Goal: Task Accomplishment & Management: Use online tool/utility

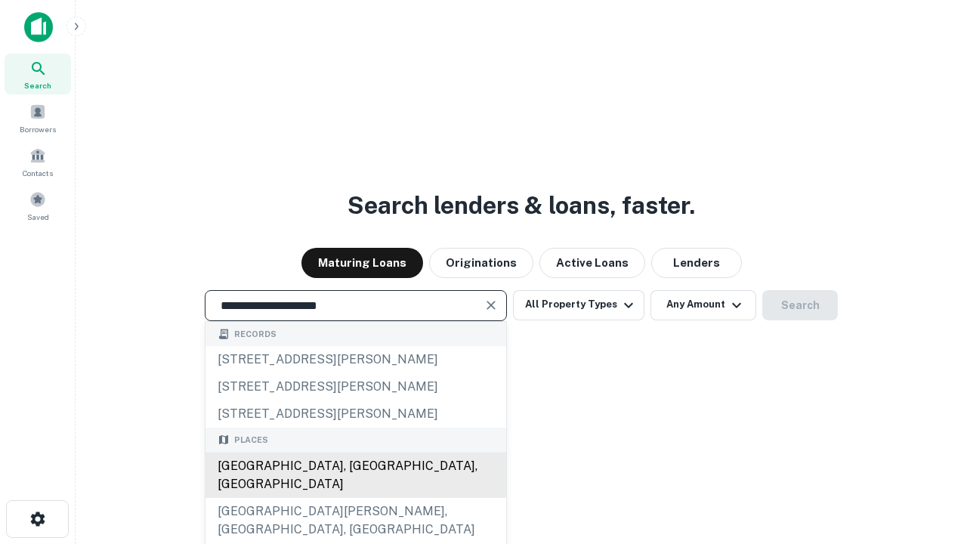
click at [355, 498] on div "[GEOGRAPHIC_DATA], [GEOGRAPHIC_DATA], [GEOGRAPHIC_DATA]" at bounding box center [356, 475] width 301 height 45
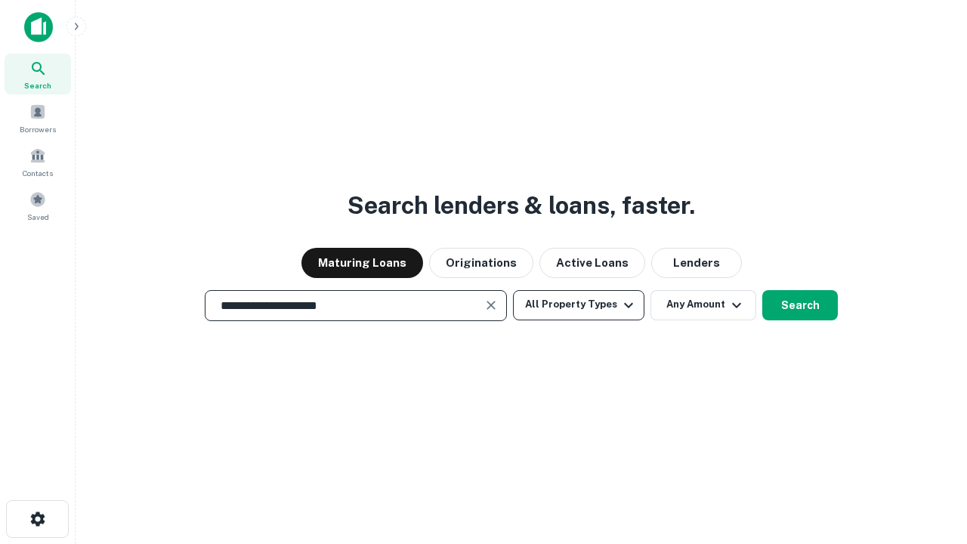
type input "**********"
click at [579, 305] on button "All Property Types" at bounding box center [578, 305] width 131 height 30
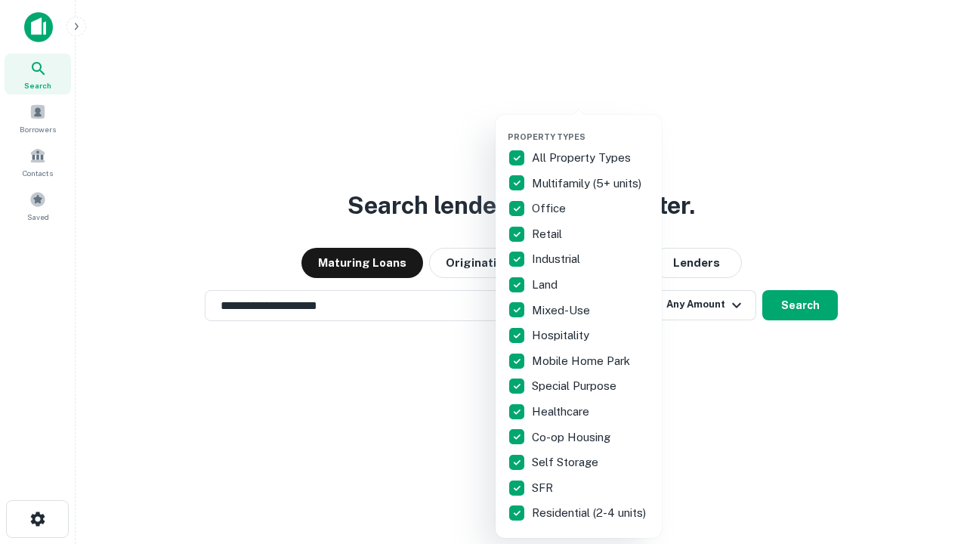
click at [591, 127] on button "button" at bounding box center [591, 127] width 166 height 1
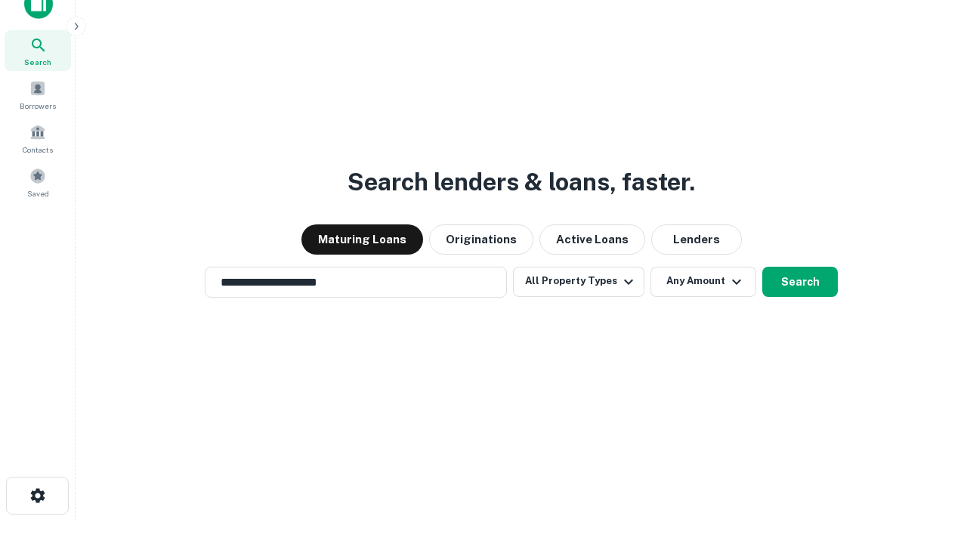
scroll to position [9, 182]
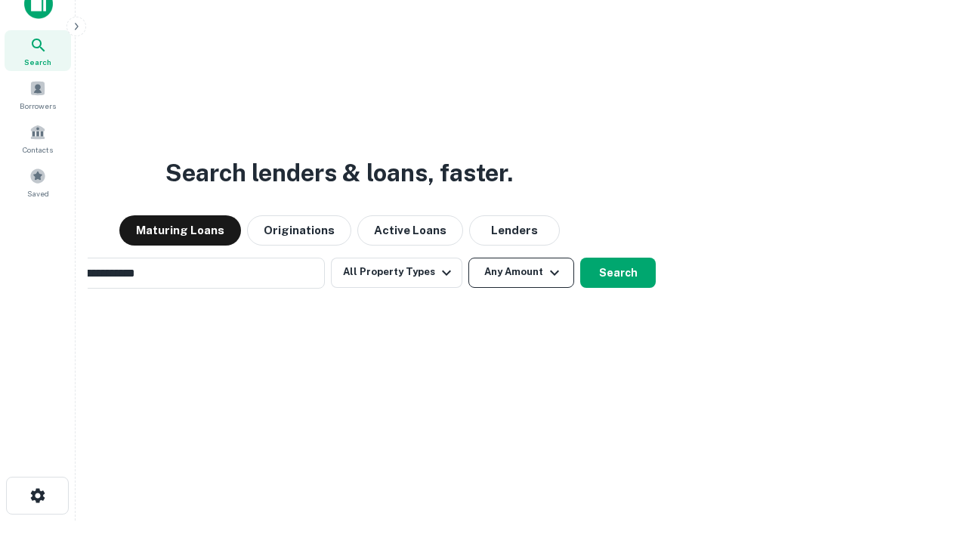
click at [469, 258] on button "Any Amount" at bounding box center [522, 273] width 106 height 30
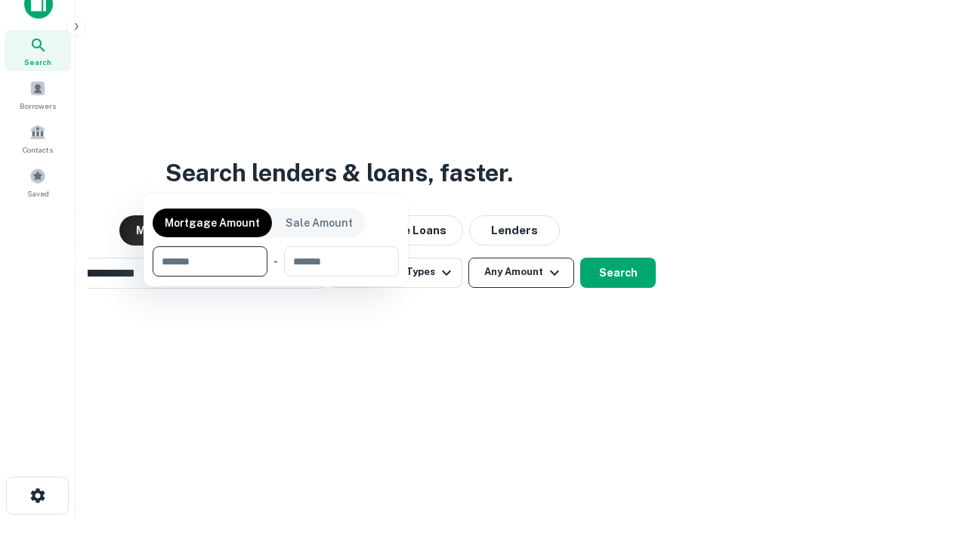
scroll to position [24, 0]
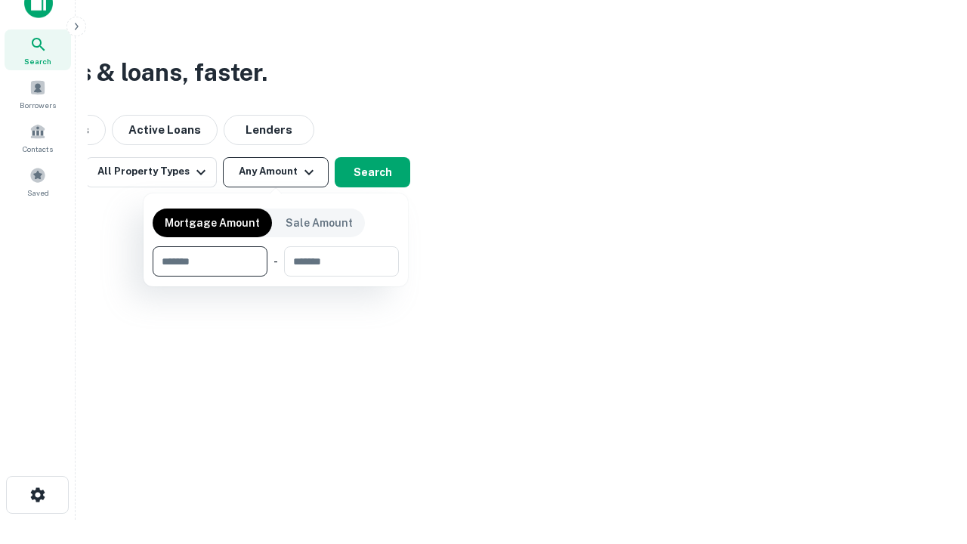
type input "*******"
click at [276, 277] on button "button" at bounding box center [276, 277] width 246 height 1
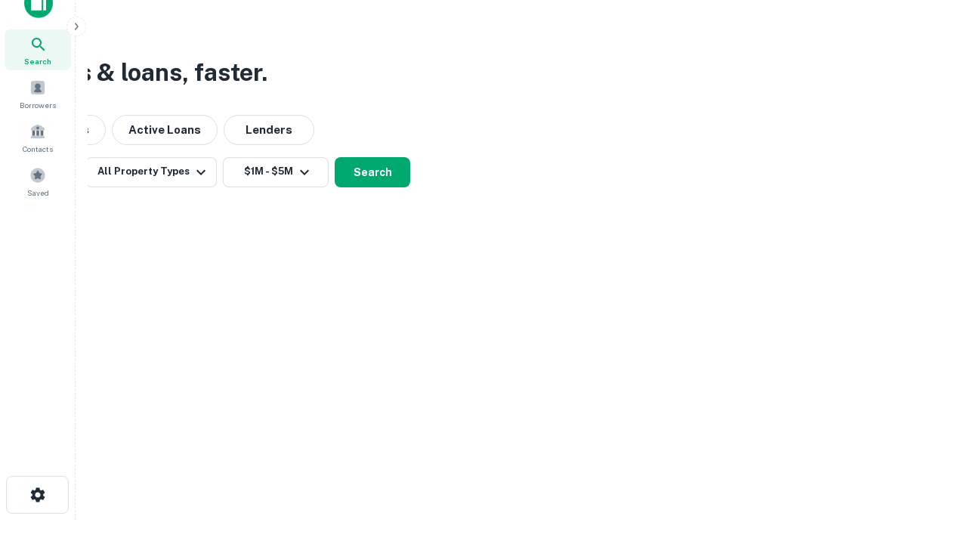
scroll to position [23, 0]
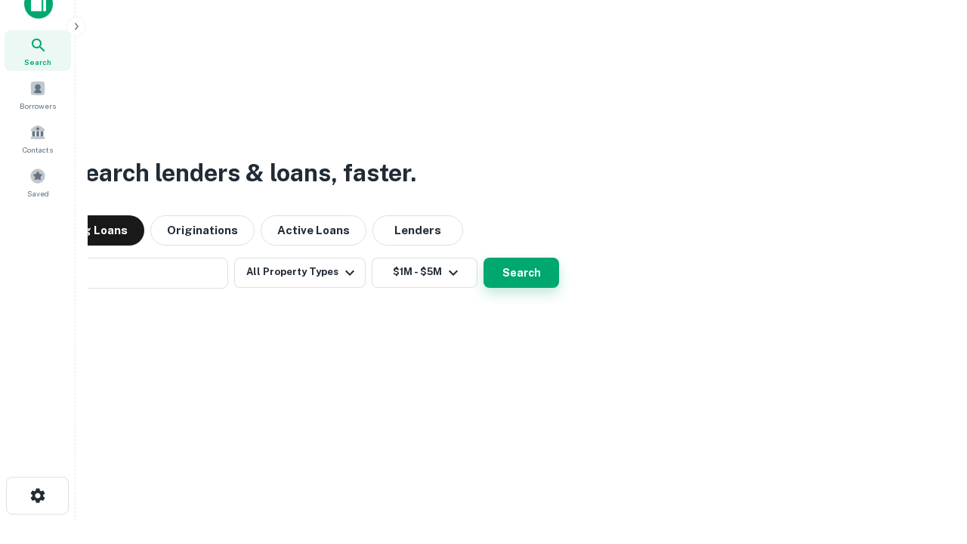
click at [484, 258] on button "Search" at bounding box center [522, 273] width 76 height 30
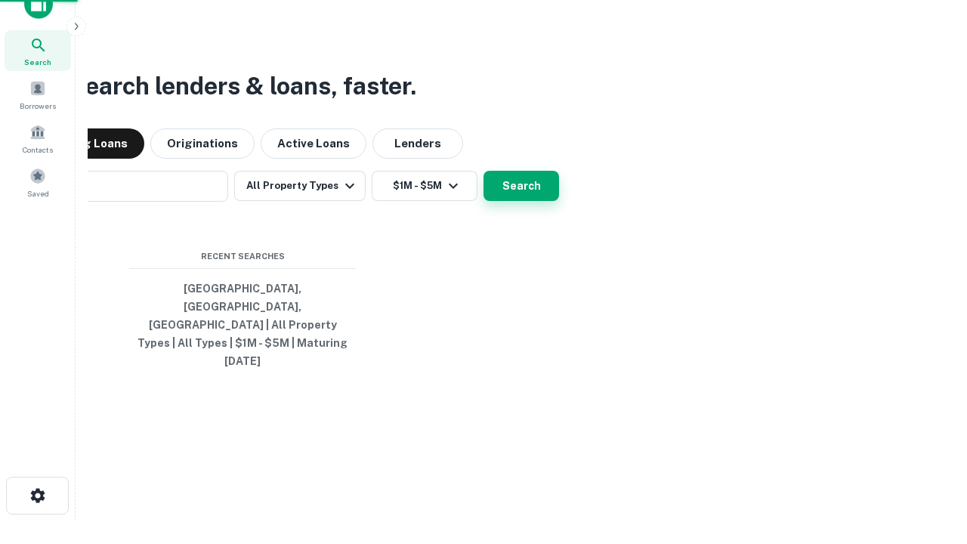
scroll to position [24, 0]
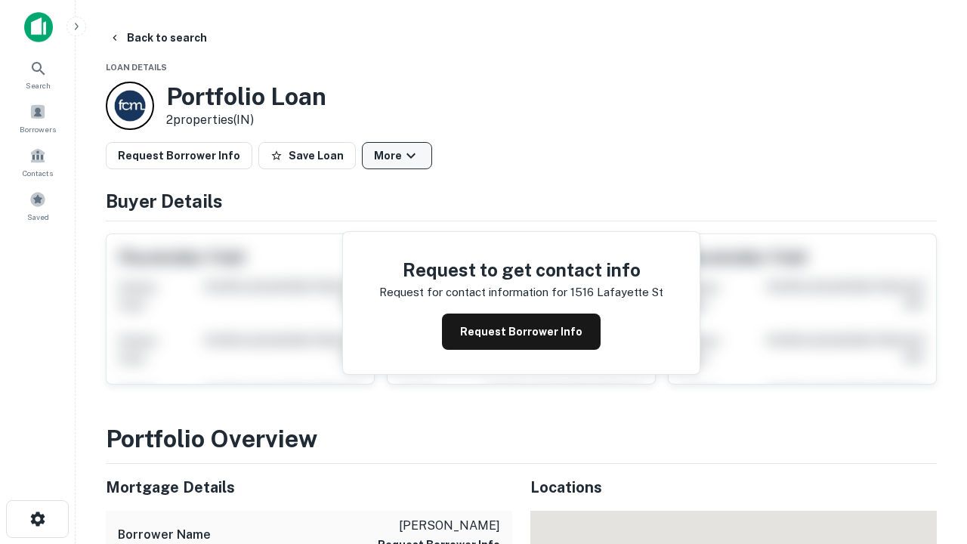
click at [397, 156] on button "More" at bounding box center [397, 155] width 70 height 27
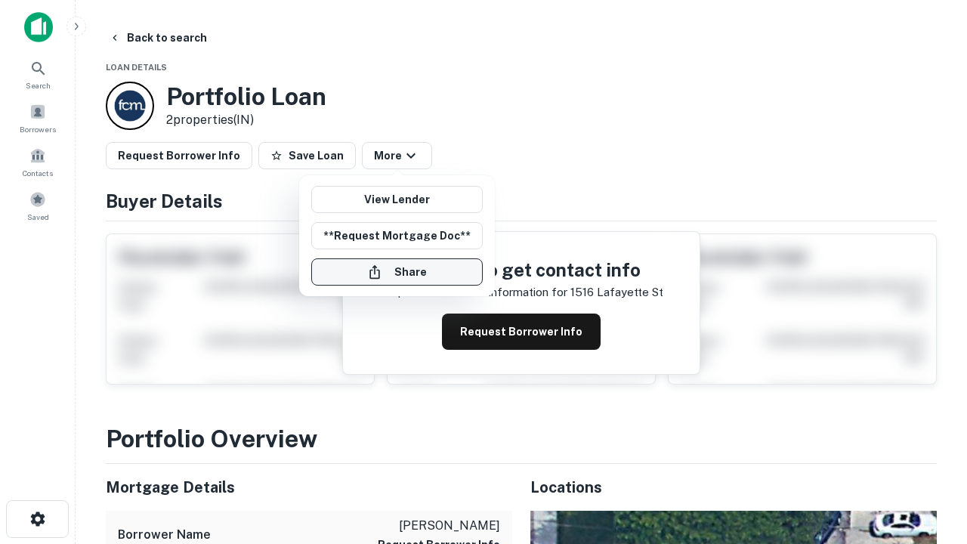
click at [397, 272] on button "Share" at bounding box center [397, 271] width 172 height 27
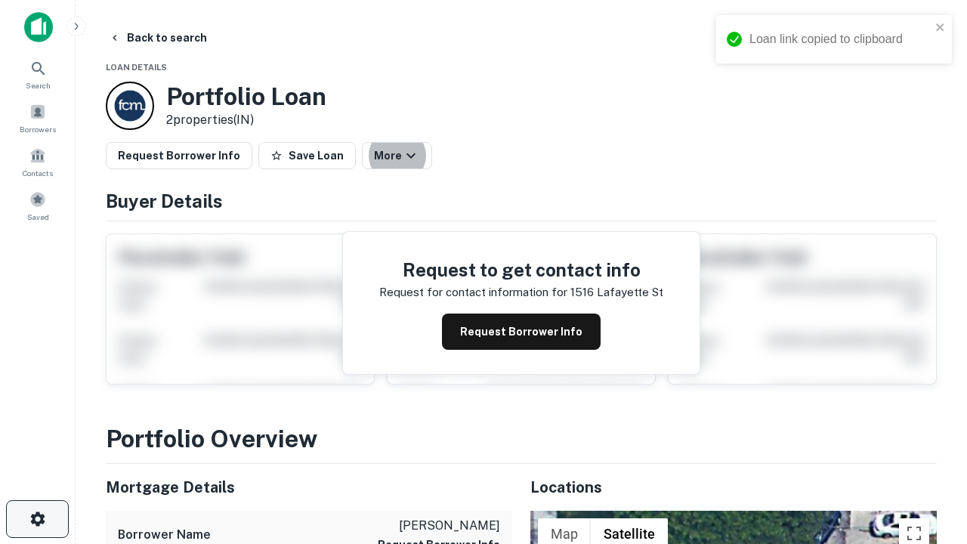
click at [37, 519] on icon "button" at bounding box center [38, 519] width 18 height 18
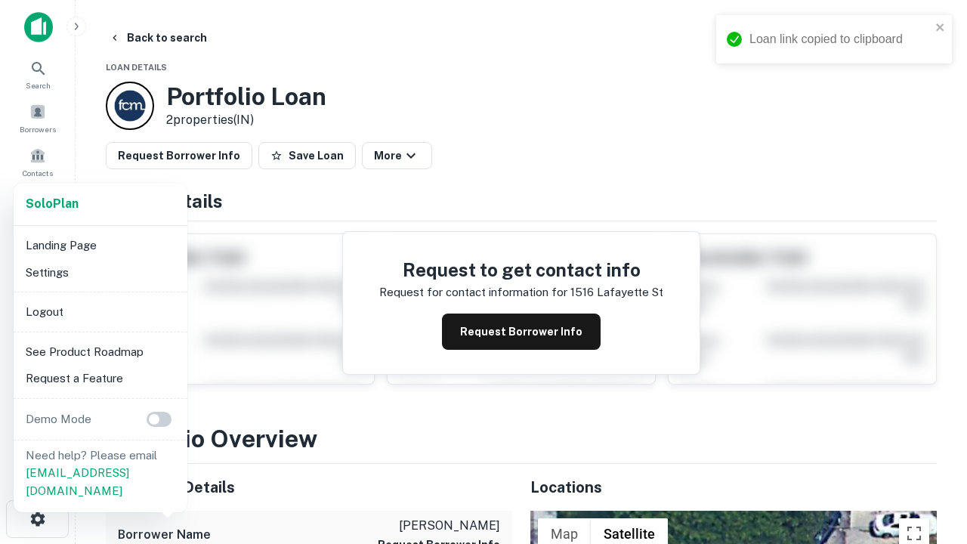
click at [100, 311] on li "Logout" at bounding box center [101, 312] width 162 height 27
